Goal: Task Accomplishment & Management: Complete application form

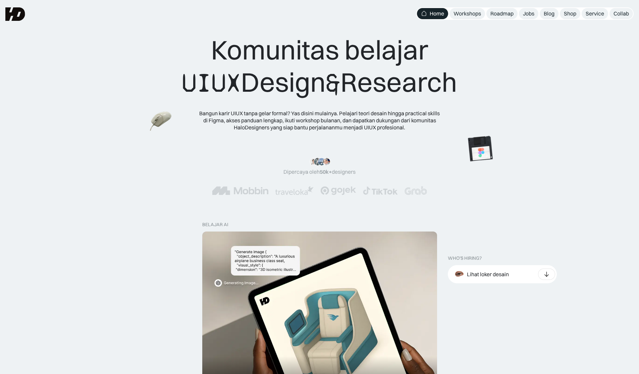
click at [252, 186] on img at bounding box center [240, 190] width 56 height 9
click at [528, 14] on div "Jobs" at bounding box center [528, 13] width 11 height 7
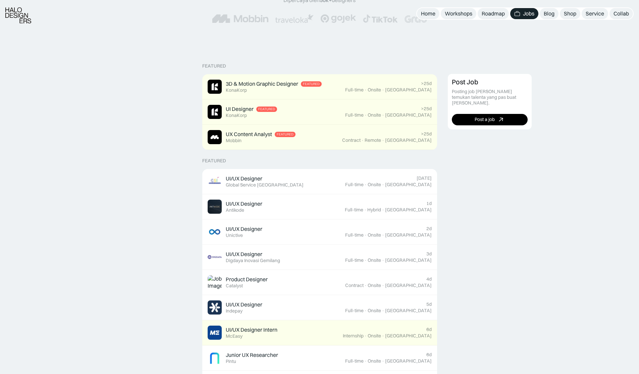
scroll to position [132, 0]
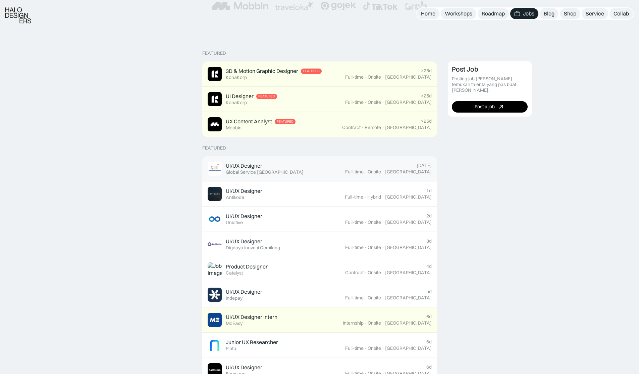
click at [252, 169] on div "Global Service [GEOGRAPHIC_DATA]" at bounding box center [265, 172] width 78 height 6
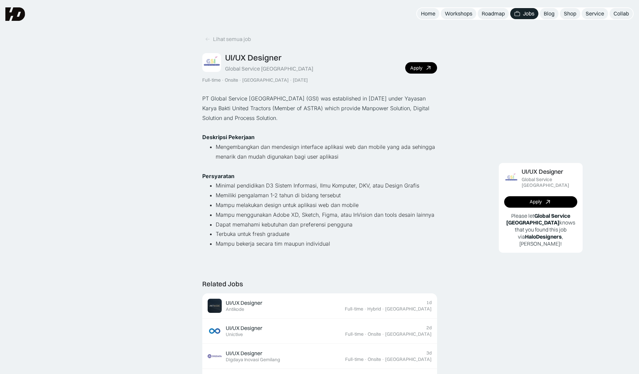
click at [376, 194] on li "Memiliki pengalaman 1-2 tahun di bidang tersebut" at bounding box center [327, 195] width 222 height 10
click at [424, 68] on link "Apply" at bounding box center [421, 67] width 32 height 11
click at [421, 66] on div "Apply" at bounding box center [417, 68] width 12 height 6
click at [209, 42] on link "Lihat semua job" at bounding box center [227, 39] width 51 height 11
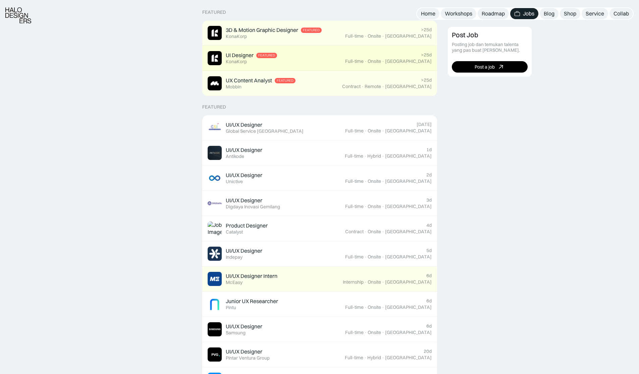
scroll to position [174, 0]
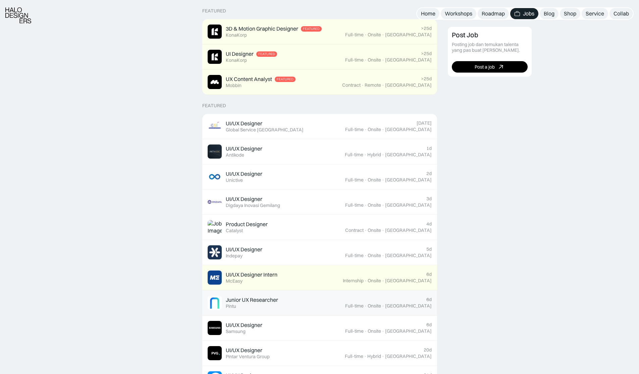
click at [308, 304] on div "Junior UX Researcher Featured Pintu" at bounding box center [277, 302] width 138 height 14
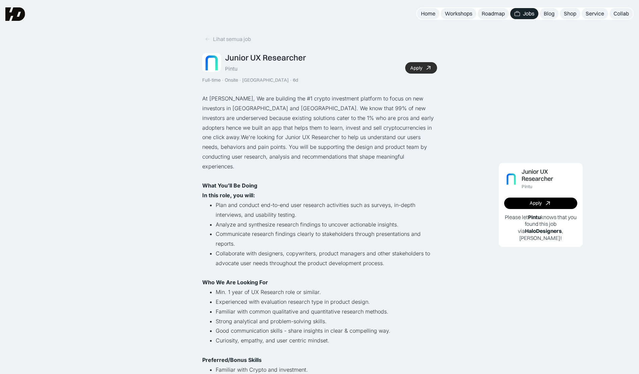
click at [415, 67] on div "Apply" at bounding box center [417, 68] width 12 height 6
